Goal: Entertainment & Leisure: Consume media (video, audio)

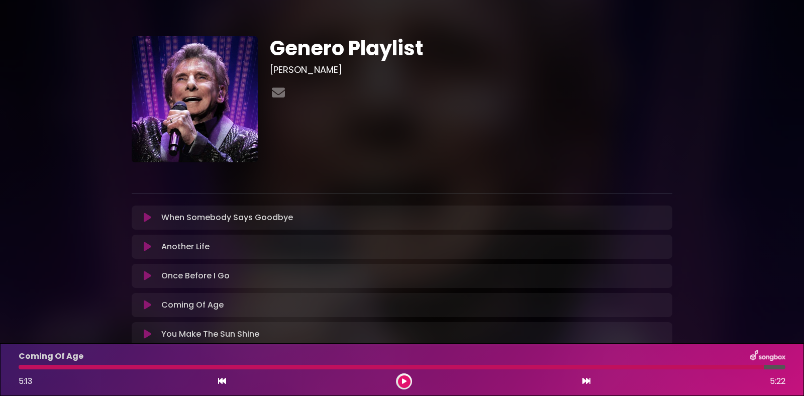
scroll to position [67, 0]
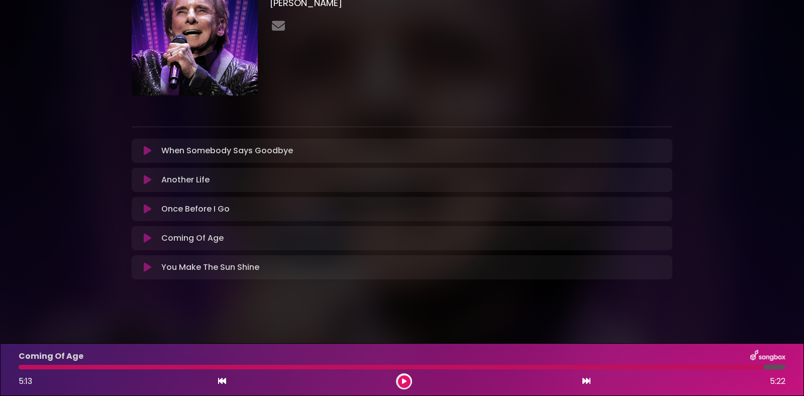
click at [23, 365] on div at bounding box center [391, 367] width 745 height 5
click at [227, 380] on div "5:13 5:22" at bounding box center [402, 381] width 779 height 16
click at [226, 382] on icon at bounding box center [222, 381] width 8 height 8
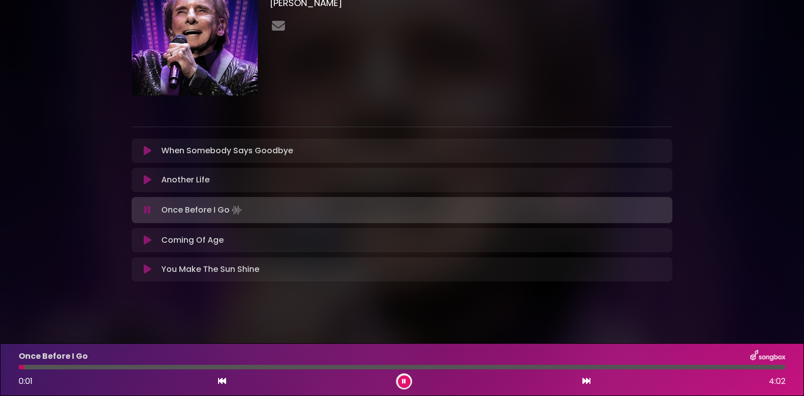
click at [191, 238] on p "Coming Of Age Loading Track..." at bounding box center [192, 240] width 62 height 12
click at [150, 238] on icon at bounding box center [148, 240] width 8 height 10
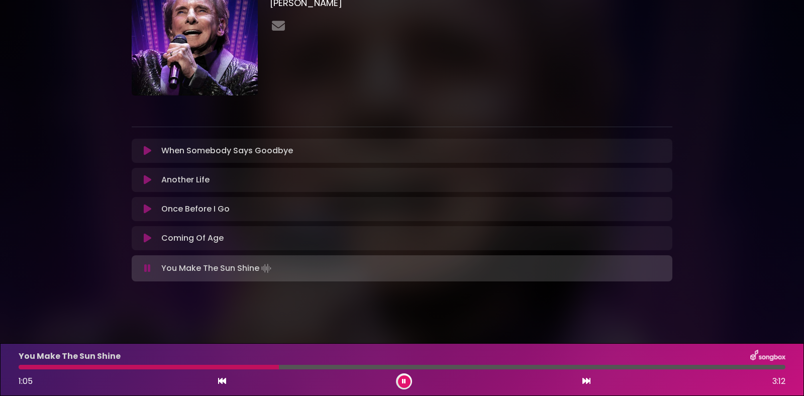
scroll to position [69, 0]
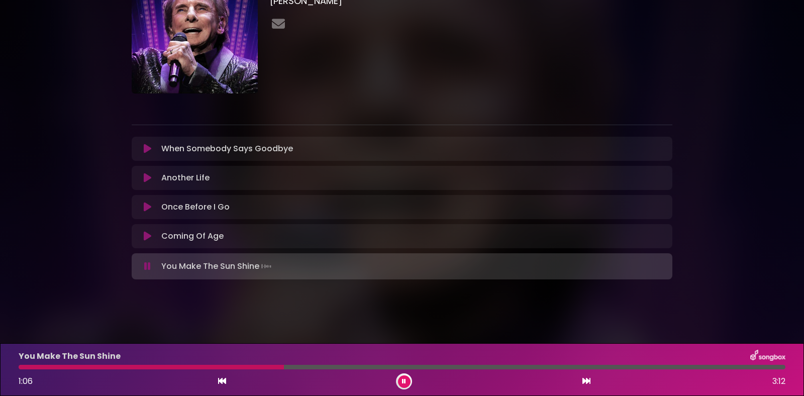
click at [147, 153] on icon at bounding box center [148, 149] width 8 height 10
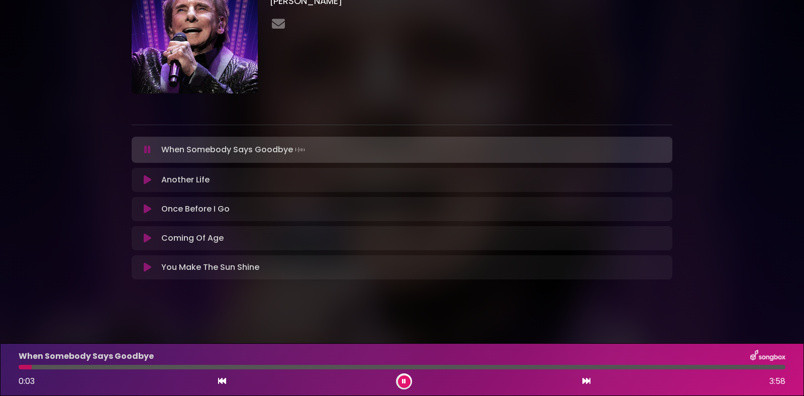
click at [149, 182] on icon at bounding box center [148, 180] width 8 height 10
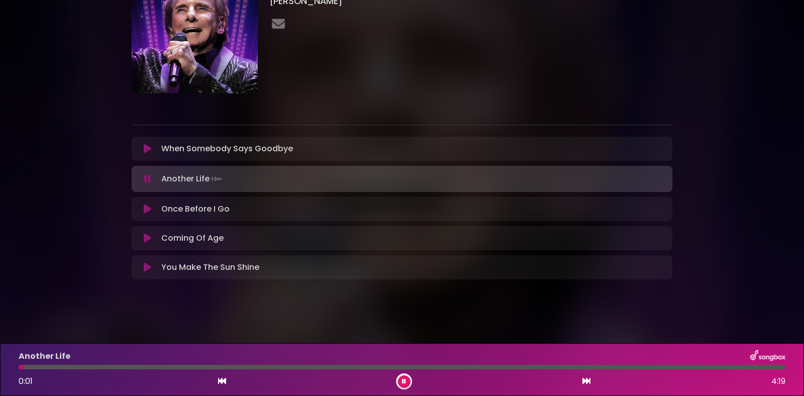
click at [148, 208] on icon at bounding box center [148, 209] width 8 height 10
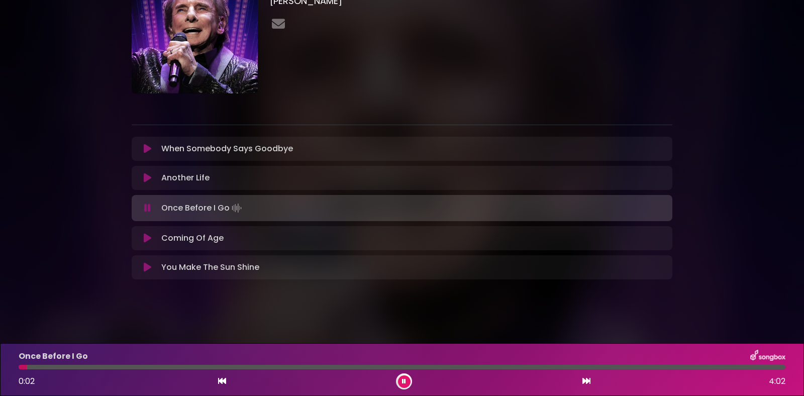
click at [41, 366] on div at bounding box center [402, 367] width 767 height 5
click at [68, 367] on div at bounding box center [402, 367] width 767 height 5
click at [147, 238] on icon at bounding box center [148, 238] width 8 height 10
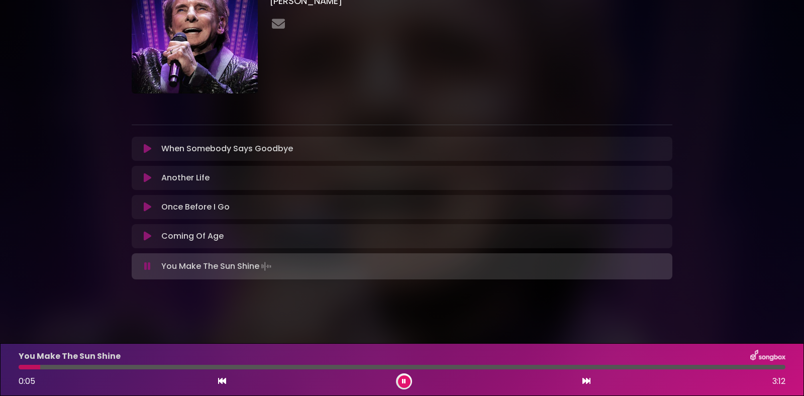
click at [149, 271] on icon at bounding box center [147, 266] width 7 height 10
